Goal: Information Seeking & Learning: Learn about a topic

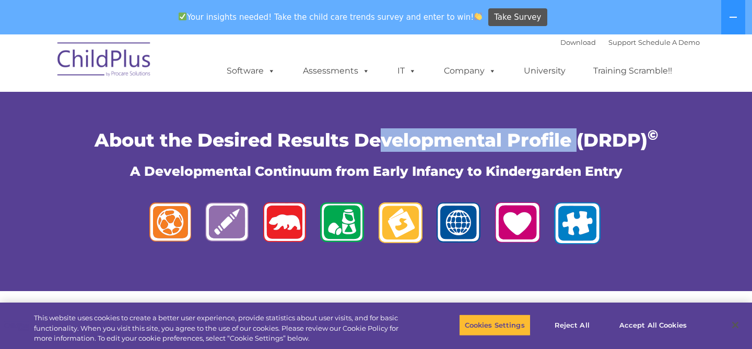
drag, startPoint x: 577, startPoint y: 139, endPoint x: 354, endPoint y: 148, distance: 223.3
click at [358, 150] on span "About the Desired Results Developmental Profile (DRDP) ©" at bounding box center [377, 140] width 564 height 22
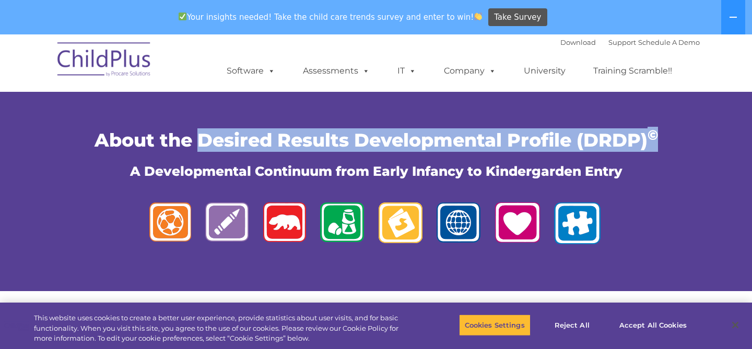
drag, startPoint x: 202, startPoint y: 140, endPoint x: 625, endPoint y: 152, distance: 423.8
click at [626, 153] on div "About the Desired Results Developmental Profile (DRDP) © A Developmental Contin…" at bounding box center [376, 154] width 632 height 50
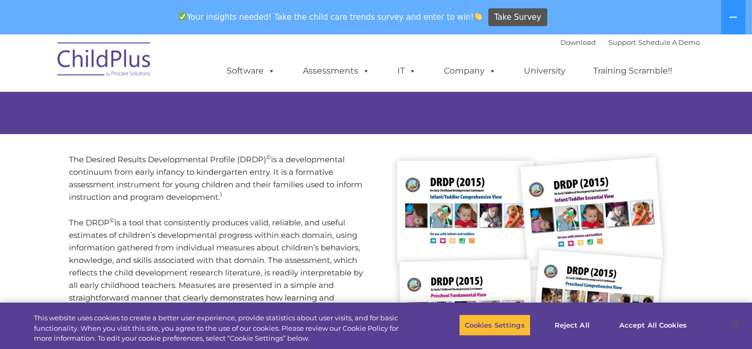
scroll to position [157, 0]
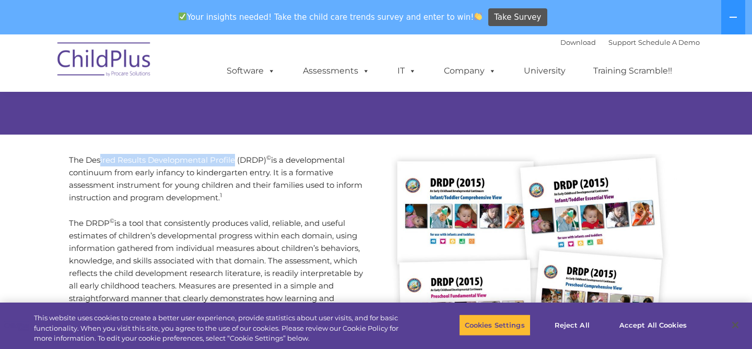
drag, startPoint x: 234, startPoint y: 162, endPoint x: 100, endPoint y: 162, distance: 133.7
click at [100, 164] on p "The Desired Results Developmental Profile (DRDP) © is a developmental continuum…" at bounding box center [219, 179] width 300 height 50
click at [85, 159] on p "The Desired Results Developmental Profile (DRDP) © is a developmental continuum…" at bounding box center [219, 179] width 300 height 50
drag, startPoint x: 86, startPoint y: 159, endPoint x: 267, endPoint y: 162, distance: 180.8
click at [267, 162] on p "The Desired Results Developmental Profile (DRDP) © is a developmental continuum…" at bounding box center [219, 179] width 300 height 50
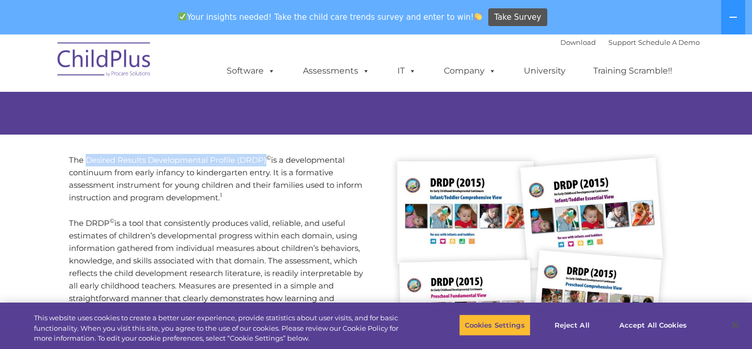
drag, startPoint x: 87, startPoint y: 159, endPoint x: 266, endPoint y: 164, distance: 179.8
click at [266, 164] on p "The Desired Results Developmental Profile (DRDP) © is a developmental continuum…" at bounding box center [219, 179] width 300 height 50
copy p "Desired Results Developmental Profile (DRDP)"
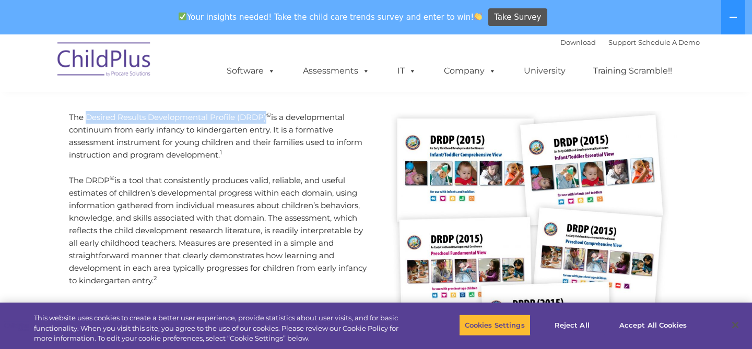
scroll to position [183, 0]
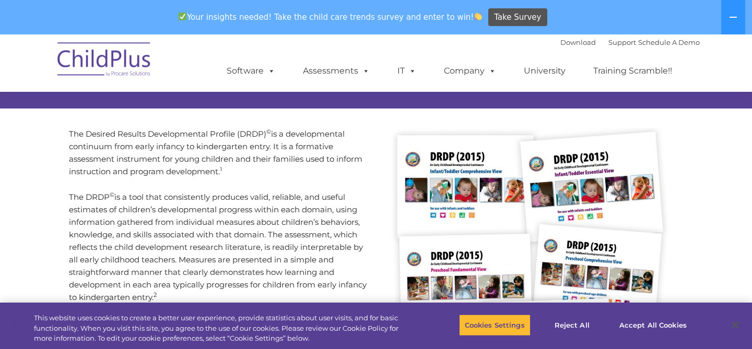
click at [221, 170] on sup "1" at bounding box center [221, 169] width 2 height 7
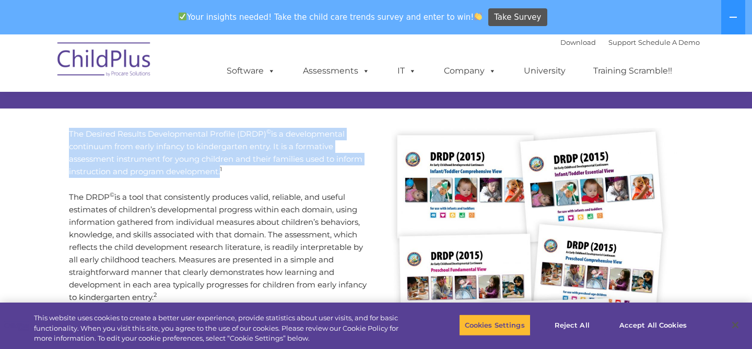
drag, startPoint x: 220, startPoint y: 171, endPoint x: 57, endPoint y: 135, distance: 167.4
click at [57, 136] on div "The Desired Results Developmental Profile (DRDP) © is a developmental continuum…" at bounding box center [376, 320] width 646 height 421
copy p "The Desired Results Developmental Profile (DRDP) © is a developmental continuum…"
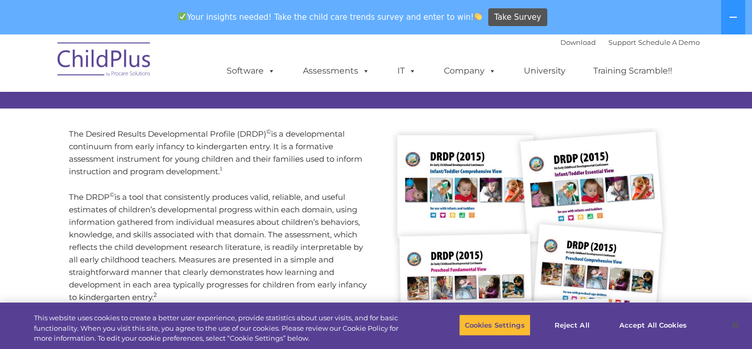
click at [221, 191] on p "The DRDP © is a tool that consistently produces valid, reliable, and useful est…" at bounding box center [219, 247] width 300 height 113
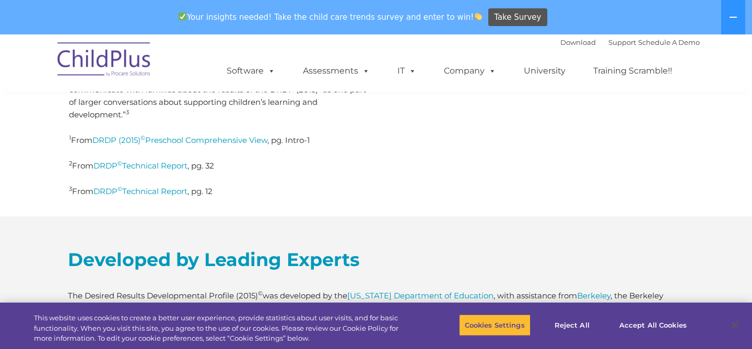
scroll to position [496, 0]
click at [263, 139] on link "DRDP (2015) © Preschool Comprehensive View" at bounding box center [179, 141] width 175 height 10
click at [169, 167] on link "DRDP © Technical Report" at bounding box center [141, 166] width 94 height 10
